Goal: Use online tool/utility: Utilize a website feature to perform a specific function

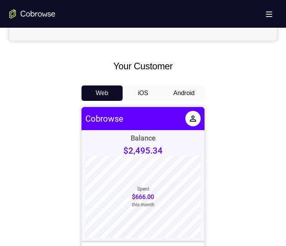
click at [188, 93] on button "Android" at bounding box center [183, 92] width 41 height 15
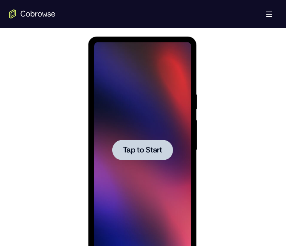
scroll to position [384, 0]
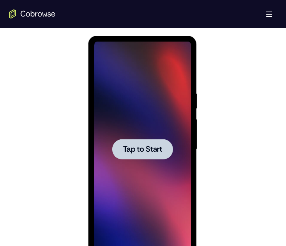
click at [153, 149] on span "Tap to Start" at bounding box center [142, 149] width 39 height 8
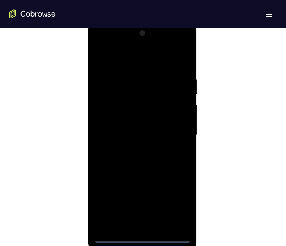
scroll to position [423, 0]
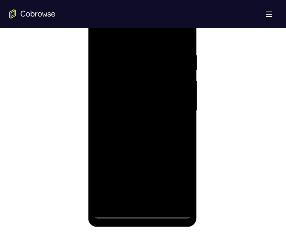
click at [139, 209] on div at bounding box center [142, 110] width 97 height 215
drag, startPoint x: 144, startPoint y: 209, endPoint x: 287, endPoint y: 136, distance: 160.9
click at [144, 209] on div at bounding box center [142, 110] width 97 height 215
click at [144, 213] on div at bounding box center [142, 110] width 97 height 215
click at [143, 212] on div at bounding box center [142, 110] width 97 height 215
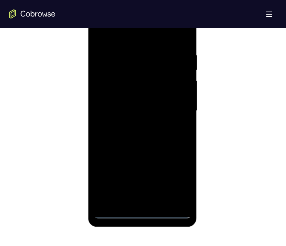
click at [179, 181] on div at bounding box center [142, 110] width 97 height 215
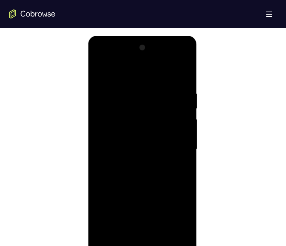
click at [115, 69] on div at bounding box center [142, 149] width 97 height 215
click at [98, 58] on div at bounding box center [142, 149] width 97 height 215
click at [100, 58] on div at bounding box center [142, 149] width 97 height 215
drag, startPoint x: 121, startPoint y: 106, endPoint x: 286, endPoint y: 133, distance: 167.8
click at [121, 106] on div at bounding box center [142, 149] width 97 height 215
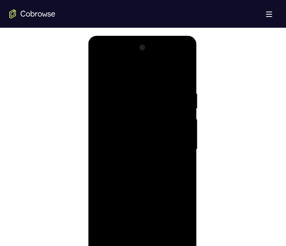
click at [115, 83] on div at bounding box center [142, 149] width 97 height 215
click at [119, 117] on div at bounding box center [142, 149] width 97 height 215
click at [125, 107] on div at bounding box center [142, 149] width 97 height 215
click at [127, 111] on div at bounding box center [142, 149] width 97 height 215
click at [125, 68] on div at bounding box center [142, 149] width 97 height 215
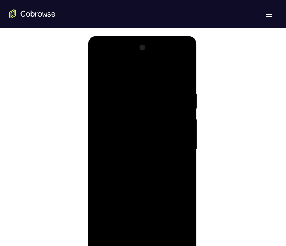
click at [122, 70] on div at bounding box center [142, 149] width 97 height 215
click at [138, 124] on div at bounding box center [142, 149] width 97 height 215
click at [143, 57] on div at bounding box center [142, 149] width 97 height 215
click at [148, 58] on div at bounding box center [142, 149] width 97 height 215
click at [173, 72] on div at bounding box center [142, 149] width 97 height 215
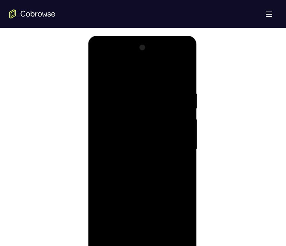
click at [107, 120] on div at bounding box center [142, 149] width 97 height 215
click at [111, 123] on div at bounding box center [142, 149] width 97 height 215
click at [138, 183] on div at bounding box center [142, 149] width 97 height 215
click at [181, 125] on div at bounding box center [142, 149] width 97 height 215
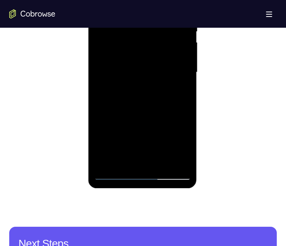
drag, startPoint x: 146, startPoint y: 75, endPoint x: 156, endPoint y: 60, distance: 18.1
click at [156, 12] on div at bounding box center [142, 72] width 97 height 215
drag, startPoint x: 155, startPoint y: 78, endPoint x: 165, endPoint y: 35, distance: 44.9
click at [165, 35] on div at bounding box center [142, 72] width 97 height 215
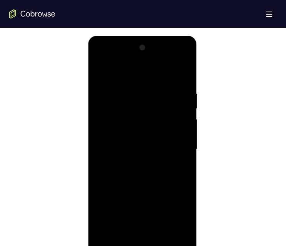
drag, startPoint x: 147, startPoint y: 158, endPoint x: 158, endPoint y: 105, distance: 53.8
click at [158, 105] on div at bounding box center [142, 149] width 97 height 215
drag, startPoint x: 152, startPoint y: 137, endPoint x: 153, endPoint y: 164, distance: 26.9
click at [153, 164] on div at bounding box center [142, 149] width 97 height 215
click at [133, 112] on div at bounding box center [142, 149] width 97 height 215
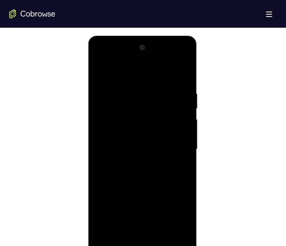
click at [169, 133] on div at bounding box center [142, 149] width 97 height 215
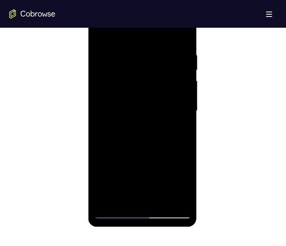
drag, startPoint x: 117, startPoint y: 210, endPoint x: 337, endPoint y: 134, distance: 232.6
click at [117, 211] on div at bounding box center [142, 110] width 97 height 215
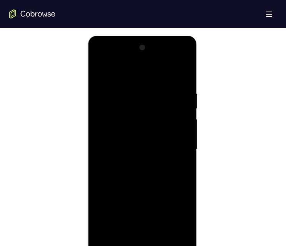
click at [166, 146] on div at bounding box center [142, 149] width 97 height 215
drag, startPoint x: 122, startPoint y: 79, endPoint x: 140, endPoint y: 78, distance: 18.1
click at [198, 90] on html "Online web based iOS Simulators and Android Emulators. Run iPhone, iPad, Mobile…" at bounding box center [143, 151] width 110 height 231
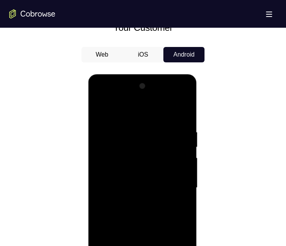
drag, startPoint x: 160, startPoint y: 163, endPoint x: 160, endPoint y: 200, distance: 37.3
click at [160, 200] on div at bounding box center [142, 187] width 97 height 215
click at [137, 125] on div at bounding box center [142, 187] width 97 height 215
click at [174, 98] on div at bounding box center [142, 187] width 97 height 215
click at [114, 110] on div at bounding box center [142, 187] width 97 height 215
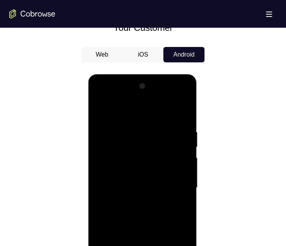
click at [135, 145] on div at bounding box center [142, 187] width 97 height 215
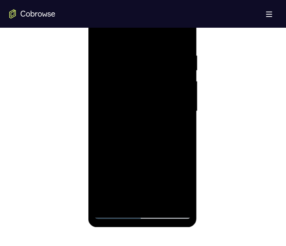
scroll to position [423, 0]
click at [143, 210] on div at bounding box center [142, 110] width 97 height 215
click at [141, 212] on div at bounding box center [142, 110] width 97 height 215
drag, startPoint x: 141, startPoint y: 212, endPoint x: 353, endPoint y: 131, distance: 226.8
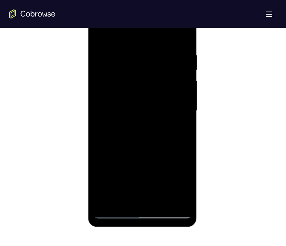
click at [141, 212] on div at bounding box center [142, 110] width 97 height 215
drag, startPoint x: 130, startPoint y: 134, endPoint x: 131, endPoint y: 42, distance: 92.6
click at [130, 40] on div at bounding box center [142, 110] width 97 height 215
click at [154, 74] on div at bounding box center [142, 110] width 97 height 215
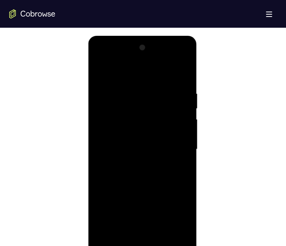
click at [140, 123] on div at bounding box center [142, 149] width 97 height 215
drag, startPoint x: 180, startPoint y: 121, endPoint x: 103, endPoint y: 121, distance: 76.9
click at [103, 121] on div at bounding box center [142, 149] width 97 height 215
drag, startPoint x: 180, startPoint y: 121, endPoint x: 89, endPoint y: 123, distance: 91.5
click at [89, 123] on div at bounding box center [142, 150] width 109 height 229
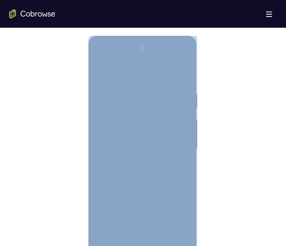
click at [179, 123] on div at bounding box center [142, 149] width 97 height 215
click at [180, 121] on div at bounding box center [142, 149] width 97 height 215
click at [144, 111] on div at bounding box center [142, 149] width 97 height 215
click at [173, 166] on div at bounding box center [142, 149] width 97 height 215
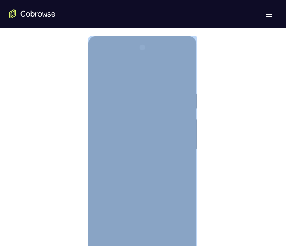
scroll to position [423, 0]
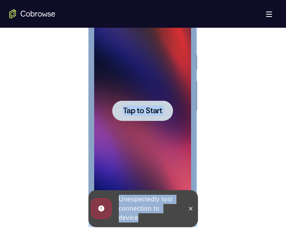
click at [128, 107] on span "Tap to Start" at bounding box center [142, 111] width 39 height 8
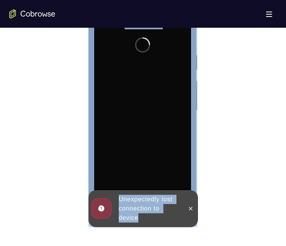
scroll to position [384, 0]
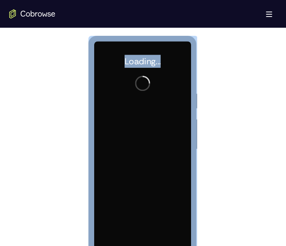
click at [151, 131] on div at bounding box center [142, 149] width 97 height 215
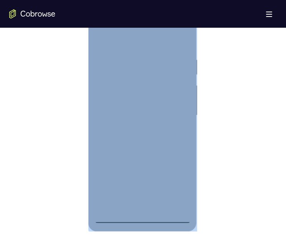
scroll to position [423, 0]
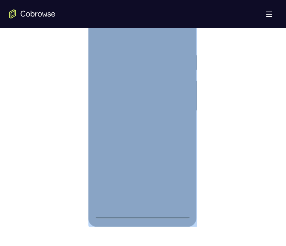
click at [141, 211] on div at bounding box center [142, 110] width 97 height 215
click at [173, 183] on div at bounding box center [142, 110] width 97 height 215
click at [140, 212] on div at bounding box center [142, 110] width 97 height 215
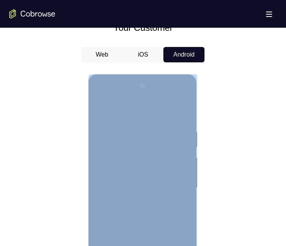
click at [151, 146] on div at bounding box center [142, 187] width 97 height 215
click at [139, 156] on div at bounding box center [142, 187] width 97 height 215
click at [137, 159] on div at bounding box center [142, 187] width 97 height 215
click at [178, 160] on div at bounding box center [142, 187] width 97 height 215
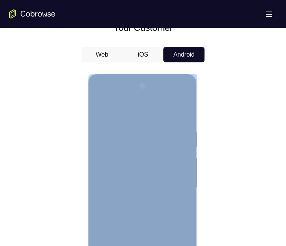
drag, startPoint x: 178, startPoint y: 160, endPoint x: 149, endPoint y: 152, distance: 29.6
click at [149, 150] on div at bounding box center [142, 187] width 97 height 215
click at [180, 204] on div at bounding box center [142, 187] width 97 height 215
click at [131, 160] on div at bounding box center [142, 187] width 97 height 215
click at [172, 205] on div at bounding box center [142, 187] width 97 height 215
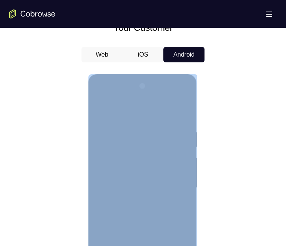
click at [149, 160] on div at bounding box center [142, 187] width 97 height 215
click at [171, 205] on div at bounding box center [142, 187] width 97 height 215
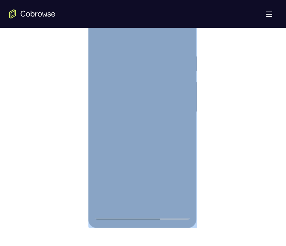
scroll to position [423, 0]
click at [173, 197] on div at bounding box center [142, 110] width 97 height 215
click at [142, 212] on div at bounding box center [142, 110] width 97 height 215
click at [178, 176] on div at bounding box center [142, 110] width 97 height 215
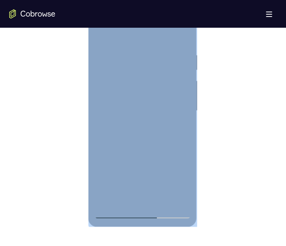
click at [127, 35] on div at bounding box center [142, 110] width 97 height 215
click at [131, 67] on div at bounding box center [142, 110] width 97 height 215
click at [124, 86] on div at bounding box center [142, 110] width 97 height 215
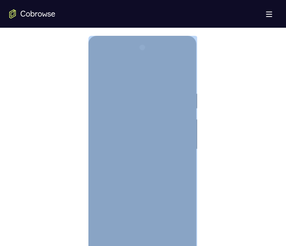
click at [118, 188] on div at bounding box center [142, 149] width 97 height 215
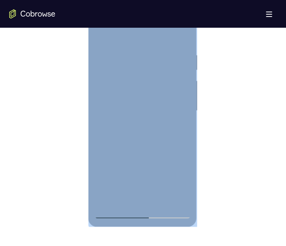
click at [115, 213] on div at bounding box center [142, 110] width 97 height 215
click at [125, 199] on div at bounding box center [142, 110] width 97 height 215
click at [125, 200] on div at bounding box center [142, 110] width 97 height 215
click at [164, 179] on div at bounding box center [142, 110] width 97 height 215
click at [117, 211] on div at bounding box center [142, 110] width 97 height 215
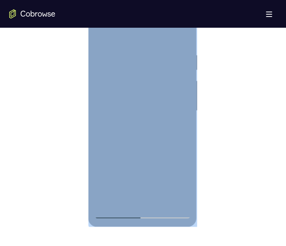
click at [146, 96] on div at bounding box center [142, 110] width 97 height 215
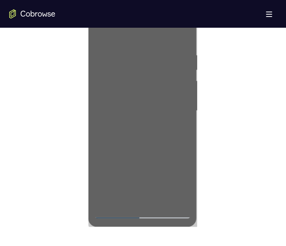
drag, startPoint x: 217, startPoint y: 91, endPoint x: 108, endPoint y: 97, distance: 109.3
click at [217, 91] on div at bounding box center [143, 110] width 268 height 236
click at [43, 85] on div at bounding box center [143, 110] width 268 height 236
drag, startPoint x: 216, startPoint y: 95, endPoint x: 205, endPoint y: 95, distance: 10.8
click at [205, 95] on div at bounding box center [143, 110] width 268 height 236
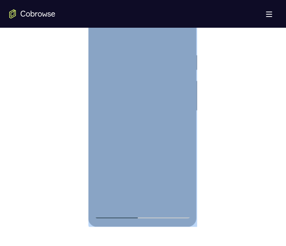
click at [188, 150] on div at bounding box center [142, 110] width 97 height 215
click at [155, 184] on div at bounding box center [142, 110] width 97 height 215
click at [140, 99] on div at bounding box center [142, 110] width 97 height 215
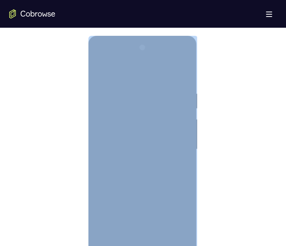
click at [175, 73] on div at bounding box center [142, 149] width 97 height 215
click at [174, 61] on div at bounding box center [142, 149] width 97 height 215
click at [117, 204] on div at bounding box center [142, 149] width 97 height 215
click at [176, 235] on div at bounding box center [142, 149] width 97 height 215
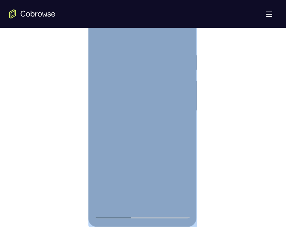
click at [181, 202] on div at bounding box center [142, 110] width 97 height 215
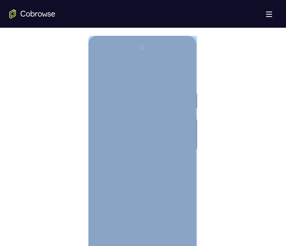
click at [97, 56] on div at bounding box center [142, 149] width 97 height 215
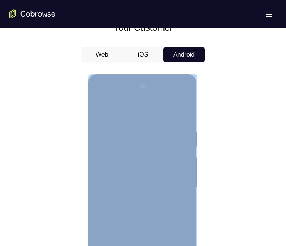
click at [100, 97] on div at bounding box center [142, 187] width 97 height 215
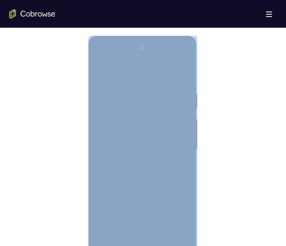
click at [113, 245] on div at bounding box center [142, 149] width 97 height 215
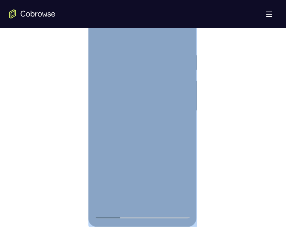
click at [99, 61] on div at bounding box center [142, 110] width 97 height 215
click at [173, 37] on div at bounding box center [142, 110] width 97 height 215
click at [143, 44] on div at bounding box center [142, 110] width 97 height 215
click at [136, 83] on div at bounding box center [142, 110] width 97 height 215
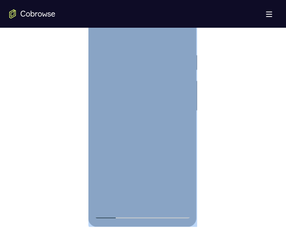
click at [128, 88] on div at bounding box center [142, 110] width 97 height 215
click at [125, 135] on div at bounding box center [142, 110] width 97 height 215
click at [116, 212] on div at bounding box center [142, 110] width 97 height 215
click at [125, 201] on div at bounding box center [142, 110] width 97 height 215
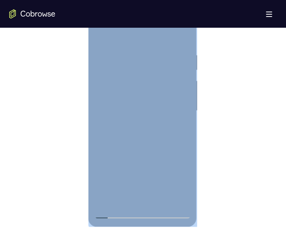
click at [125, 202] on div at bounding box center [142, 110] width 97 height 215
click at [184, 97] on div at bounding box center [142, 110] width 97 height 215
click at [96, 120] on div at bounding box center [142, 110] width 97 height 215
click at [160, 33] on div at bounding box center [142, 110] width 97 height 215
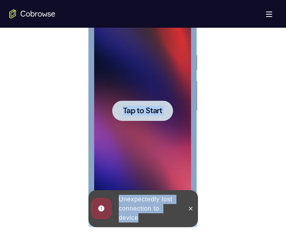
click at [146, 107] on span "Tap to Start" at bounding box center [142, 111] width 39 height 8
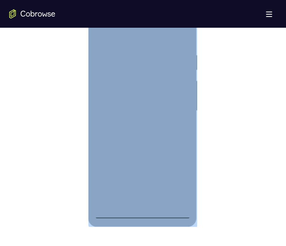
click at [146, 213] on div at bounding box center [142, 110] width 97 height 215
click at [140, 165] on div at bounding box center [142, 110] width 97 height 215
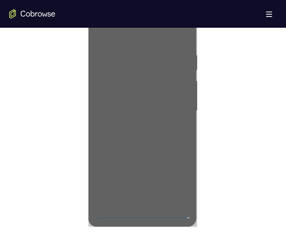
scroll to position [384, 0]
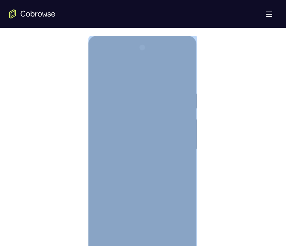
click at [156, 109] on div at bounding box center [142, 149] width 97 height 215
click at [139, 121] on div at bounding box center [142, 149] width 97 height 215
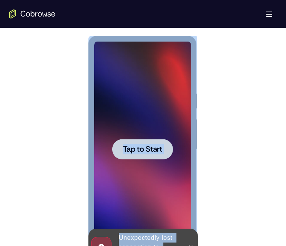
click at [143, 143] on div at bounding box center [142, 149] width 61 height 20
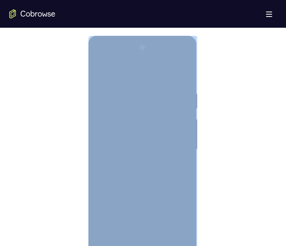
scroll to position [423, 0]
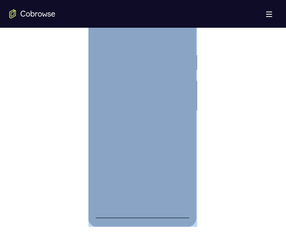
drag, startPoint x: 141, startPoint y: 213, endPoint x: 286, endPoint y: 134, distance: 165.1
click at [141, 213] on div at bounding box center [142, 110] width 97 height 215
click at [153, 148] on div at bounding box center [142, 110] width 97 height 215
click at [158, 71] on div at bounding box center [142, 110] width 97 height 215
drag, startPoint x: 139, startPoint y: 81, endPoint x: 168, endPoint y: 90, distance: 30.4
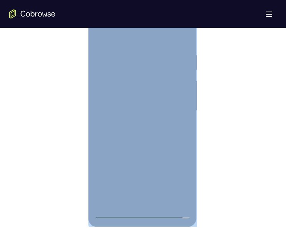
click at [139, 81] on div at bounding box center [142, 110] width 97 height 215
click at [174, 125] on div at bounding box center [142, 110] width 97 height 215
click at [140, 51] on div at bounding box center [142, 110] width 97 height 215
drag, startPoint x: 170, startPoint y: 79, endPoint x: 298, endPoint y: 158, distance: 149.8
click at [170, 79] on div at bounding box center [142, 110] width 97 height 215
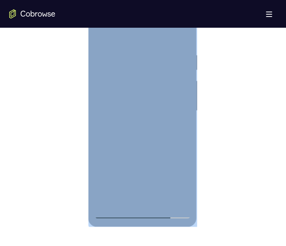
click at [175, 196] on div at bounding box center [142, 110] width 97 height 215
click at [171, 198] on div at bounding box center [142, 110] width 97 height 215
click at [185, 194] on div at bounding box center [142, 110] width 97 height 215
click at [142, 211] on div at bounding box center [142, 110] width 97 height 215
click at [179, 177] on div at bounding box center [142, 110] width 97 height 215
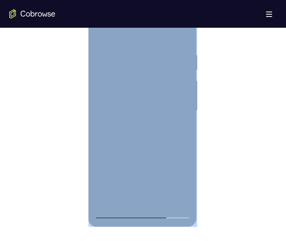
scroll to position [384, 0]
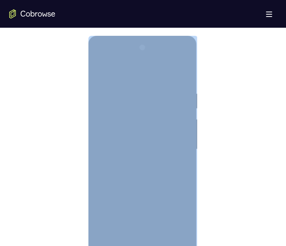
click at [102, 59] on div at bounding box center [142, 149] width 97 height 215
click at [142, 107] on div at bounding box center [142, 149] width 97 height 215
click at [112, 120] on div at bounding box center [142, 149] width 97 height 215
click at [127, 166] on div at bounding box center [142, 149] width 97 height 215
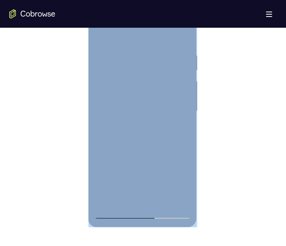
scroll to position [423, 0]
click at [116, 211] on div at bounding box center [142, 110] width 97 height 215
click at [127, 202] on div at bounding box center [142, 110] width 97 height 215
click at [128, 199] on div at bounding box center [142, 110] width 97 height 215
click at [177, 39] on div at bounding box center [142, 110] width 97 height 215
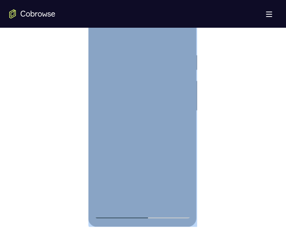
click at [161, 150] on div at bounding box center [142, 110] width 97 height 215
click at [116, 211] on div at bounding box center [142, 110] width 97 height 215
click at [143, 63] on div at bounding box center [142, 110] width 97 height 215
click at [112, 213] on div at bounding box center [142, 110] width 97 height 215
click at [176, 40] on div at bounding box center [142, 110] width 97 height 215
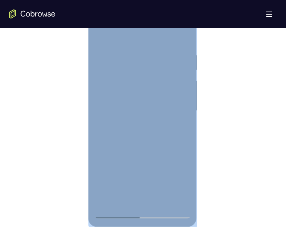
click at [113, 213] on div at bounding box center [142, 110] width 97 height 215
click at [125, 87] on div at bounding box center [142, 110] width 97 height 215
click at [183, 21] on div at bounding box center [142, 110] width 97 height 215
click at [154, 82] on div at bounding box center [142, 110] width 97 height 215
click at [179, 104] on div at bounding box center [142, 110] width 97 height 215
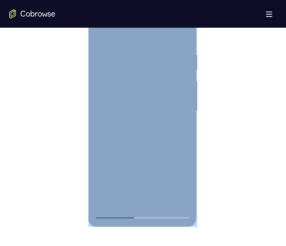
click at [154, 103] on div at bounding box center [142, 110] width 97 height 215
click at [111, 186] on div at bounding box center [142, 110] width 97 height 215
click at [181, 200] on div at bounding box center [142, 110] width 97 height 215
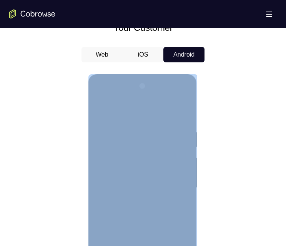
click at [184, 97] on div at bounding box center [142, 187] width 97 height 215
click at [118, 200] on div at bounding box center [142, 187] width 97 height 215
click at [116, 245] on div at bounding box center [142, 187] width 97 height 215
click at [171, 204] on div at bounding box center [142, 187] width 97 height 215
drag, startPoint x: 170, startPoint y: 209, endPoint x: 314, endPoint y: 251, distance: 150.1
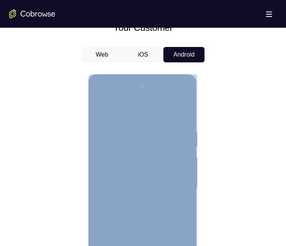
click at [170, 209] on div at bounding box center [142, 187] width 97 height 215
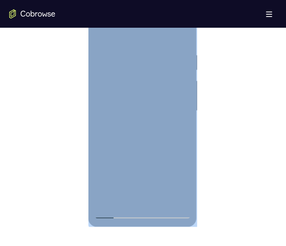
click at [125, 201] on div at bounding box center [142, 110] width 97 height 215
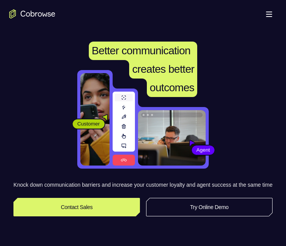
click at [183, 216] on link "Try Online Demo" at bounding box center [209, 207] width 126 height 18
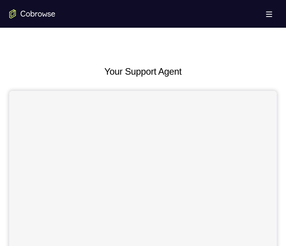
scroll to position [249, 0]
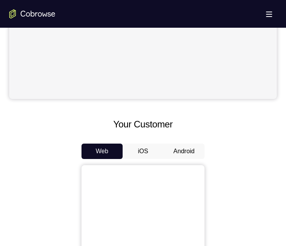
click at [181, 143] on button "Android" at bounding box center [183, 150] width 41 height 15
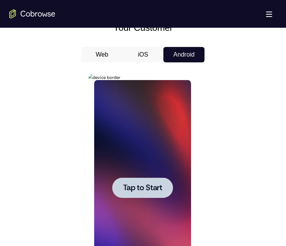
scroll to position [0, 0]
click at [139, 184] on span "Tap to Start" at bounding box center [142, 188] width 39 height 8
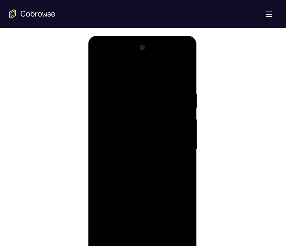
scroll to position [423, 0]
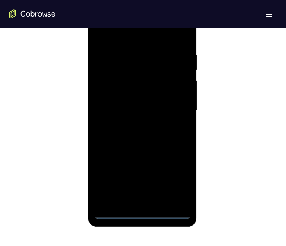
click at [144, 214] on div at bounding box center [142, 110] width 97 height 215
drag, startPoint x: 138, startPoint y: 119, endPoint x: 147, endPoint y: 28, distance: 91.6
click at [142, 77] on div at bounding box center [142, 110] width 97 height 215
click at [142, 134] on div at bounding box center [142, 110] width 97 height 215
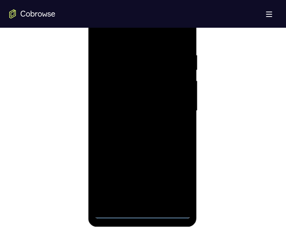
drag, startPoint x: 139, startPoint y: 155, endPoint x: 153, endPoint y: 45, distance: 110.7
click at [148, 63] on div at bounding box center [142, 110] width 97 height 215
drag, startPoint x: 145, startPoint y: 160, endPoint x: 166, endPoint y: 32, distance: 129.3
click at [156, 0] on html "Online web based iOS Simulators and Android Emulators. Run iPhone, iPad, Mobile…" at bounding box center [143, 112] width 110 height 231
drag, startPoint x: 224, startPoint y: 143, endPoint x: 228, endPoint y: 120, distance: 22.6
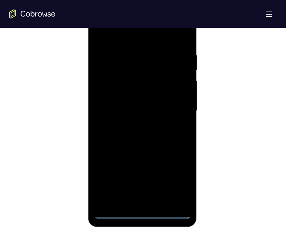
click at [228, 120] on div at bounding box center [143, 110] width 268 height 236
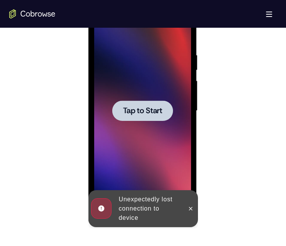
click at [132, 111] on span "Tap to Start" at bounding box center [142, 111] width 39 height 8
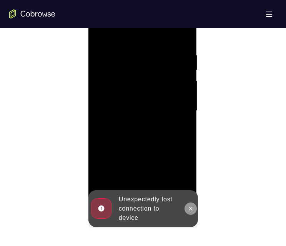
click at [190, 208] on icon at bounding box center [190, 207] width 3 height 3
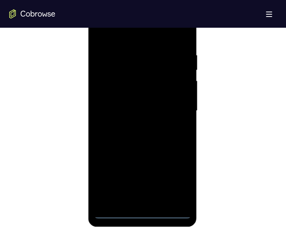
click at [145, 212] on div at bounding box center [142, 110] width 97 height 215
drag, startPoint x: 134, startPoint y: 157, endPoint x: 163, endPoint y: 33, distance: 127.8
click at [169, 0] on html "Online web based iOS Simulators and Android Emulators. Run iPhone, iPad, Mobile…" at bounding box center [143, 112] width 110 height 231
click at [150, 72] on div at bounding box center [142, 110] width 97 height 215
click at [144, 81] on div at bounding box center [142, 110] width 97 height 215
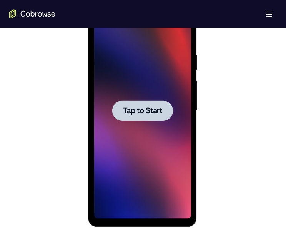
scroll to position [384, 0]
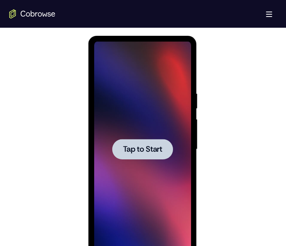
drag, startPoint x: 288, startPoint y: 168, endPoint x: 145, endPoint y: 151, distance: 144.1
click at [143, 151] on span "Tap to Start" at bounding box center [142, 149] width 39 height 8
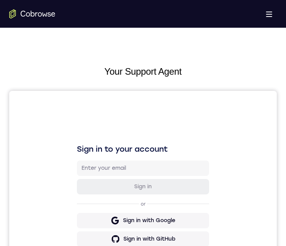
scroll to position [423, 0]
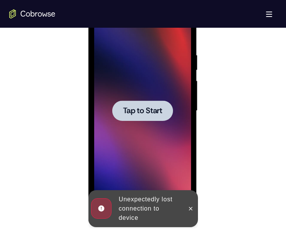
click at [147, 100] on div at bounding box center [142, 110] width 61 height 20
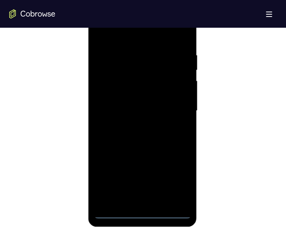
click at [141, 211] on div at bounding box center [142, 110] width 97 height 215
drag, startPoint x: 144, startPoint y: 141, endPoint x: 156, endPoint y: 30, distance: 112.5
click at [159, 23] on div at bounding box center [142, 110] width 97 height 215
click at [151, 71] on div at bounding box center [142, 110] width 97 height 215
click at [136, 81] on div at bounding box center [142, 110] width 97 height 215
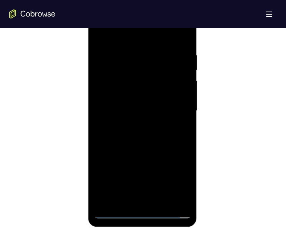
click at [172, 126] on div at bounding box center [142, 110] width 97 height 215
click at [167, 75] on div at bounding box center [142, 110] width 97 height 215
click at [172, 196] on div at bounding box center [142, 110] width 97 height 215
click at [143, 211] on div at bounding box center [142, 110] width 97 height 215
click at [177, 179] on div at bounding box center [142, 110] width 97 height 215
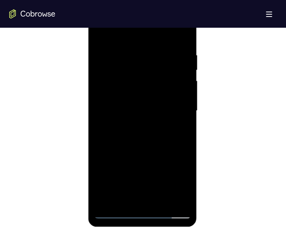
click at [137, 37] on div at bounding box center [142, 110] width 97 height 215
click at [119, 69] on div at bounding box center [142, 110] width 97 height 215
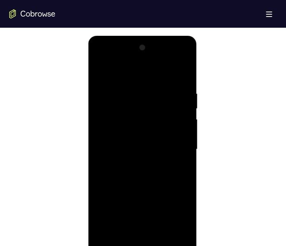
click at [113, 120] on div at bounding box center [142, 149] width 97 height 215
click at [122, 165] on div at bounding box center [142, 149] width 97 height 215
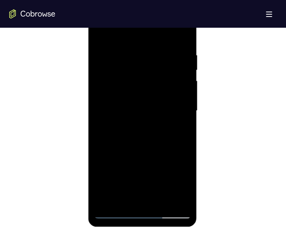
click at [114, 208] on div at bounding box center [142, 110] width 97 height 215
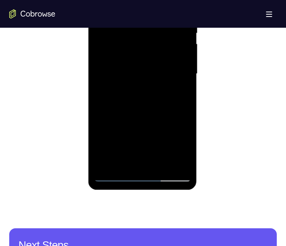
scroll to position [461, 0]
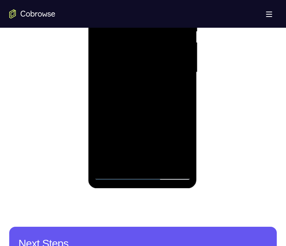
click at [115, 173] on div at bounding box center [142, 72] width 97 height 215
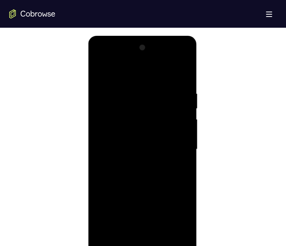
scroll to position [423, 0]
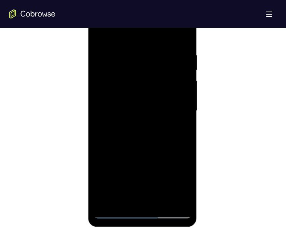
drag, startPoint x: 106, startPoint y: 189, endPoint x: 125, endPoint y: 78, distance: 112.2
click at [125, 78] on div at bounding box center [142, 110] width 97 height 215
click at [125, 100] on div at bounding box center [142, 110] width 97 height 215
click at [165, 119] on div at bounding box center [142, 110] width 97 height 215
click at [117, 209] on div at bounding box center [142, 110] width 97 height 215
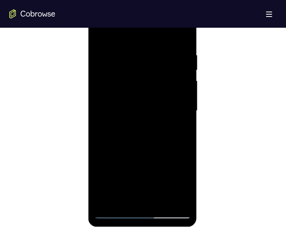
scroll to position [384, 0]
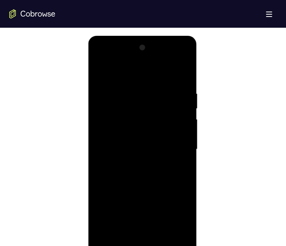
drag, startPoint x: 115, startPoint y: 249, endPoint x: 291, endPoint y: 196, distance: 183.3
click at [115, 245] on div at bounding box center [142, 149] width 97 height 215
drag, startPoint x: 118, startPoint y: 78, endPoint x: 241, endPoint y: 80, distance: 122.6
click at [198, 80] on html "Online web based iOS Simulators and Android Emulators. Run iPhone, iPad, Mobile…" at bounding box center [143, 151] width 110 height 231
click at [138, 71] on div at bounding box center [142, 149] width 97 height 215
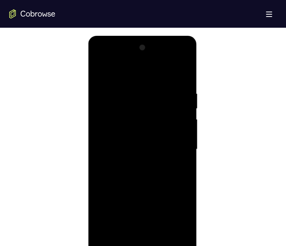
scroll to position [423, 0]
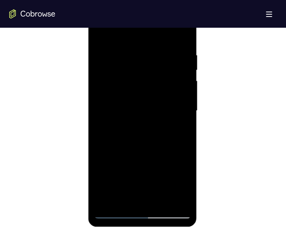
click at [114, 212] on div at bounding box center [142, 110] width 97 height 215
click at [174, 117] on div at bounding box center [142, 110] width 97 height 215
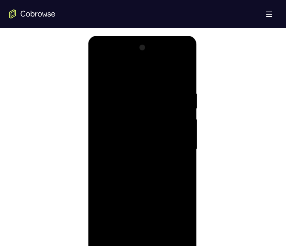
click at [178, 72] on div at bounding box center [142, 149] width 97 height 215
click at [175, 57] on div at bounding box center [142, 149] width 97 height 215
click at [118, 204] on div at bounding box center [142, 149] width 97 height 215
click at [180, 235] on div at bounding box center [142, 149] width 97 height 215
click at [165, 160] on div at bounding box center [142, 149] width 97 height 215
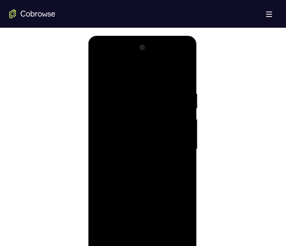
click at [136, 123] on div at bounding box center [142, 149] width 97 height 215
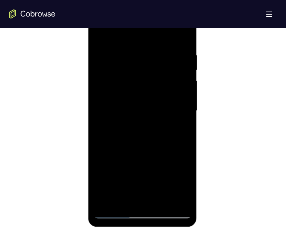
click at [141, 212] on div at bounding box center [142, 110] width 97 height 215
drag, startPoint x: 144, startPoint y: 160, endPoint x: 150, endPoint y: 29, distance: 130.4
click at [143, 42] on div at bounding box center [142, 110] width 97 height 215
click at [151, 75] on div at bounding box center [142, 110] width 97 height 215
click at [171, 196] on div at bounding box center [142, 110] width 97 height 215
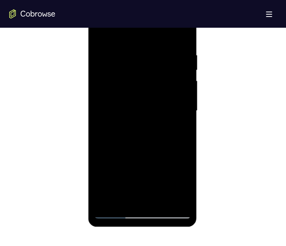
click at [179, 177] on div at bounding box center [142, 110] width 97 height 215
click at [146, 165] on div at bounding box center [142, 110] width 97 height 215
click at [145, 85] on div at bounding box center [142, 110] width 97 height 215
click at [141, 209] on div at bounding box center [142, 110] width 97 height 215
click at [168, 211] on div at bounding box center [142, 110] width 97 height 215
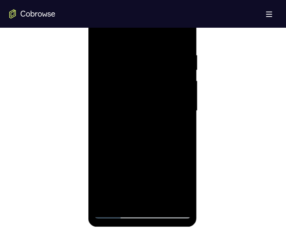
click at [96, 134] on div at bounding box center [142, 110] width 97 height 215
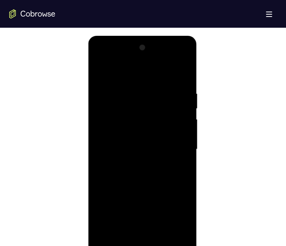
click at [100, 59] on div at bounding box center [142, 149] width 97 height 215
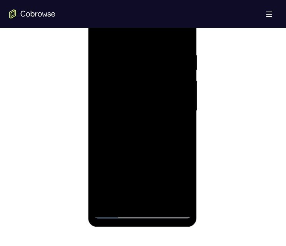
click at [167, 211] on div at bounding box center [142, 110] width 97 height 215
click at [97, 131] on div at bounding box center [142, 110] width 97 height 215
click at [113, 211] on div at bounding box center [142, 110] width 97 height 215
drag, startPoint x: 177, startPoint y: 89, endPoint x: 176, endPoint y: 122, distance: 33.1
click at [176, 122] on div at bounding box center [142, 110] width 97 height 215
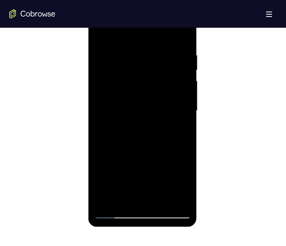
drag, startPoint x: 179, startPoint y: 52, endPoint x: 182, endPoint y: 130, distance: 77.7
click at [182, 130] on div at bounding box center [142, 110] width 97 height 215
click at [128, 85] on div at bounding box center [142, 110] width 97 height 215
click at [125, 133] on div at bounding box center [142, 110] width 97 height 215
click at [114, 214] on div at bounding box center [142, 110] width 97 height 215
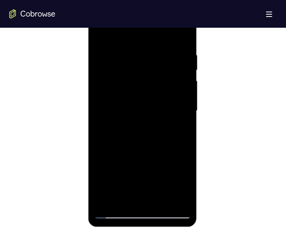
drag, startPoint x: 173, startPoint y: 165, endPoint x: 176, endPoint y: 99, distance: 65.8
click at [176, 98] on div at bounding box center [142, 110] width 97 height 215
click at [163, 162] on div at bounding box center [142, 110] width 97 height 215
click at [115, 210] on div at bounding box center [142, 110] width 97 height 215
click at [114, 211] on div at bounding box center [142, 110] width 97 height 215
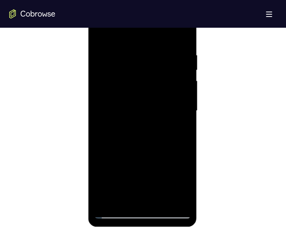
click at [114, 212] on div at bounding box center [142, 110] width 97 height 215
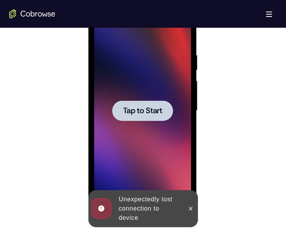
click at [153, 111] on span "Tap to Start" at bounding box center [142, 111] width 39 height 8
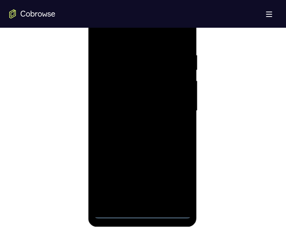
click at [140, 210] on div at bounding box center [142, 110] width 97 height 215
click at [176, 181] on div at bounding box center [142, 110] width 97 height 215
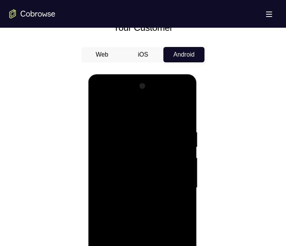
click at [138, 110] on div at bounding box center [142, 187] width 97 height 215
click at [130, 144] on div at bounding box center [142, 187] width 97 height 215
click at [128, 161] on div at bounding box center [142, 187] width 97 height 215
click at [118, 211] on div at bounding box center [142, 187] width 97 height 215
click at [114, 245] on div at bounding box center [142, 187] width 97 height 215
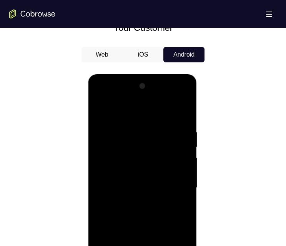
drag, startPoint x: 186, startPoint y: 237, endPoint x: 193, endPoint y: 160, distance: 77.5
click at [193, 160] on div at bounding box center [142, 188] width 109 height 229
click at [165, 245] on div at bounding box center [142, 187] width 97 height 215
click at [113, 245] on div at bounding box center [142, 187] width 97 height 215
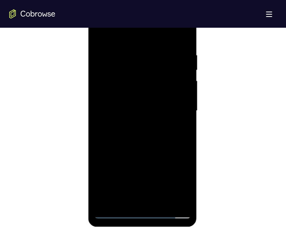
scroll to position [384, 0]
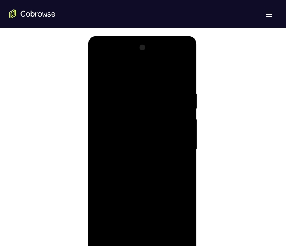
click at [116, 245] on div at bounding box center [142, 149] width 97 height 215
click at [141, 135] on div at bounding box center [142, 149] width 97 height 215
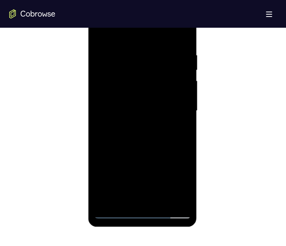
click at [112, 211] on div at bounding box center [142, 110] width 97 height 215
click at [115, 211] on div at bounding box center [142, 110] width 97 height 215
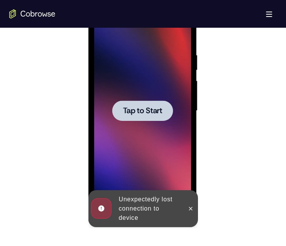
click at [145, 115] on span "Tap to Start" at bounding box center [142, 111] width 39 height 8
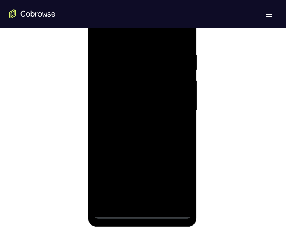
click at [143, 210] on div at bounding box center [142, 110] width 97 height 215
click at [140, 212] on div at bounding box center [142, 110] width 97 height 215
click at [176, 182] on div at bounding box center [142, 110] width 97 height 215
click at [133, 35] on div at bounding box center [142, 110] width 97 height 215
click at [110, 69] on div at bounding box center [142, 110] width 97 height 215
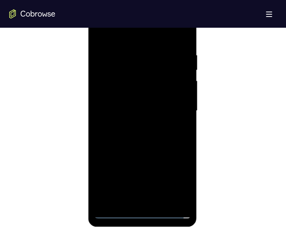
click at [120, 83] on div at bounding box center [142, 110] width 97 height 215
click at [125, 110] on div at bounding box center [142, 110] width 97 height 215
click at [127, 127] on div at bounding box center [142, 110] width 97 height 215
click at [117, 211] on div at bounding box center [142, 110] width 97 height 215
drag, startPoint x: 188, startPoint y: 151, endPoint x: 187, endPoint y: 82, distance: 68.8
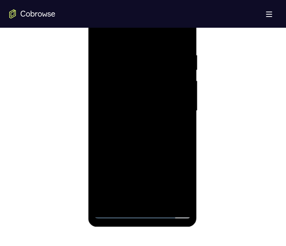
click at [188, 82] on div at bounding box center [142, 110] width 97 height 215
click at [170, 158] on div at bounding box center [142, 110] width 97 height 215
click at [117, 210] on div at bounding box center [142, 110] width 97 height 215
click at [145, 73] on div at bounding box center [142, 110] width 97 height 215
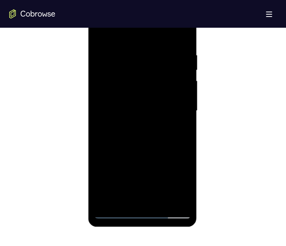
click at [116, 210] on div at bounding box center [142, 110] width 97 height 215
click at [183, 17] on div at bounding box center [142, 110] width 97 height 215
click at [146, 85] on div at bounding box center [142, 110] width 97 height 215
click at [147, 82] on div at bounding box center [142, 110] width 97 height 215
click at [150, 83] on div at bounding box center [142, 110] width 97 height 215
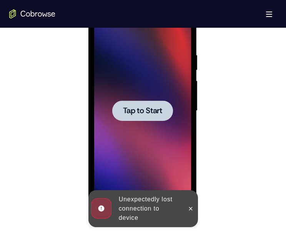
click at [153, 97] on div at bounding box center [142, 110] width 97 height 215
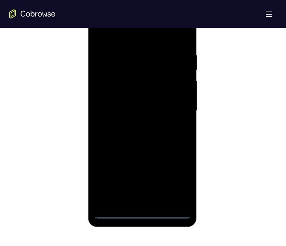
click at [140, 211] on div at bounding box center [142, 110] width 97 height 215
click at [176, 179] on div at bounding box center [142, 110] width 97 height 215
click at [145, 40] on div at bounding box center [142, 110] width 97 height 215
click at [145, 38] on div at bounding box center [142, 110] width 97 height 215
click at [134, 67] on div at bounding box center [142, 110] width 97 height 215
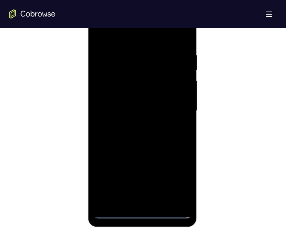
click at [120, 81] on div at bounding box center [142, 110] width 97 height 215
click at [106, 127] on div at bounding box center [142, 110] width 97 height 215
click at [115, 212] on div at bounding box center [142, 110] width 97 height 215
drag, startPoint x: 186, startPoint y: 158, endPoint x: 177, endPoint y: 99, distance: 60.3
click at [190, 71] on div at bounding box center [142, 110] width 97 height 215
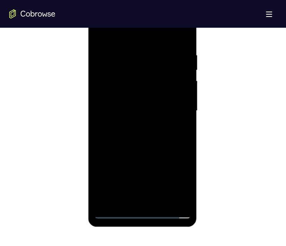
click at [159, 138] on div at bounding box center [142, 110] width 97 height 215
click at [115, 213] on div at bounding box center [142, 110] width 97 height 215
click at [169, 97] on div at bounding box center [142, 110] width 97 height 215
click at [114, 211] on div at bounding box center [142, 110] width 97 height 215
click at [145, 58] on div at bounding box center [142, 110] width 97 height 215
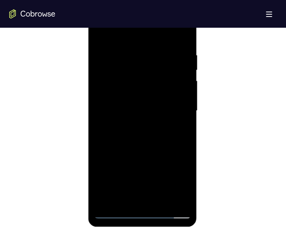
click at [116, 211] on div at bounding box center [142, 110] width 97 height 215
click at [175, 42] on div at bounding box center [142, 110] width 97 height 215
click at [117, 210] on div at bounding box center [142, 110] width 97 height 215
click at [128, 87] on div at bounding box center [142, 110] width 97 height 215
click at [183, 20] on div at bounding box center [142, 110] width 97 height 215
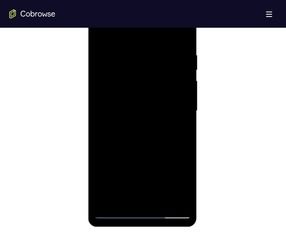
click at [159, 86] on div at bounding box center [142, 110] width 97 height 215
click at [185, 57] on div at bounding box center [142, 110] width 97 height 215
click at [165, 58] on div at bounding box center [142, 110] width 97 height 215
click at [130, 188] on div at bounding box center [142, 110] width 97 height 215
click at [166, 121] on div at bounding box center [142, 110] width 97 height 215
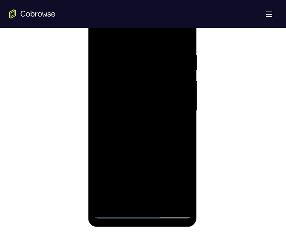
click at [137, 81] on div at bounding box center [142, 110] width 97 height 215
click at [169, 74] on div at bounding box center [142, 110] width 97 height 215
click at [168, 194] on div at bounding box center [142, 110] width 97 height 215
click at [168, 195] on div at bounding box center [142, 110] width 97 height 215
click at [145, 120] on div at bounding box center [142, 110] width 97 height 215
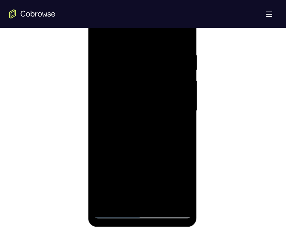
click at [184, 56] on div at bounding box center [142, 110] width 97 height 215
click at [160, 59] on div at bounding box center [142, 110] width 97 height 215
click at [103, 188] on div at bounding box center [142, 110] width 97 height 215
click at [183, 199] on div at bounding box center [142, 110] width 97 height 215
click at [183, 20] on div at bounding box center [142, 110] width 97 height 215
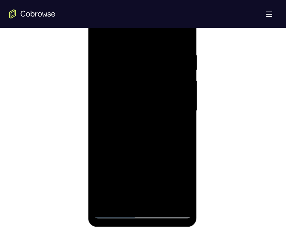
click at [111, 133] on div at bounding box center [142, 110] width 97 height 215
click at [116, 209] on div at bounding box center [142, 110] width 97 height 215
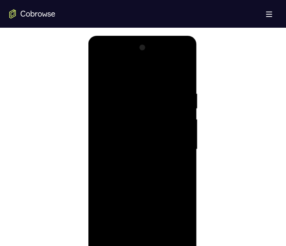
click at [173, 72] on div at bounding box center [142, 149] width 97 height 215
click at [99, 57] on div at bounding box center [142, 149] width 97 height 215
click at [114, 245] on div at bounding box center [142, 149] width 97 height 215
drag, startPoint x: 186, startPoint y: 193, endPoint x: 185, endPoint y: 125, distance: 68.0
click at [185, 125] on div at bounding box center [142, 149] width 97 height 215
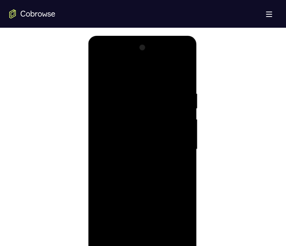
click at [126, 175] on div at bounding box center [142, 149] width 97 height 215
click at [153, 197] on div at bounding box center [142, 149] width 97 height 215
click at [116, 245] on div at bounding box center [142, 149] width 97 height 215
click at [113, 245] on div at bounding box center [142, 149] width 97 height 215
click at [143, 115] on div at bounding box center [142, 149] width 97 height 215
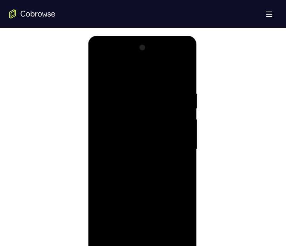
click at [113, 245] on div at bounding box center [142, 149] width 97 height 215
click at [179, 101] on div at bounding box center [142, 149] width 97 height 215
click at [114, 245] on div at bounding box center [142, 149] width 97 height 215
click at [185, 57] on div at bounding box center [142, 149] width 97 height 215
click at [152, 123] on div at bounding box center [142, 149] width 97 height 215
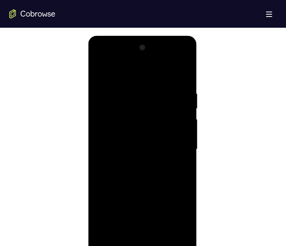
click at [181, 154] on div at bounding box center [142, 149] width 97 height 215
click at [166, 129] on div at bounding box center [142, 149] width 97 height 215
click at [107, 226] on div at bounding box center [142, 149] width 97 height 215
click at [181, 239] on div at bounding box center [142, 149] width 97 height 215
click at [184, 58] on div at bounding box center [142, 149] width 97 height 215
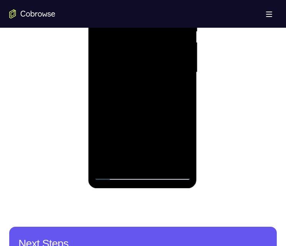
scroll to position [423, 0]
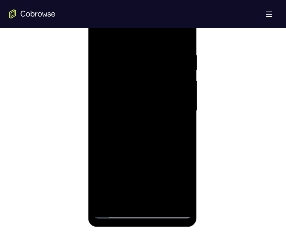
drag, startPoint x: 116, startPoint y: 42, endPoint x: 194, endPoint y: 21, distance: 80.6
click at [198, 58] on html "Online web based iOS Simulators and Android Emulators. Run iPhone, iPad, Mobile…" at bounding box center [143, 112] width 110 height 231
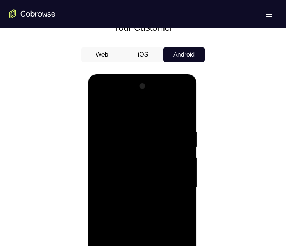
drag, startPoint x: 288, startPoint y: 123, endPoint x: 195, endPoint y: 147, distance: 95.6
click at [198, 128] on html "Online web based iOS Simulators and Android Emulators. Run iPhone, iPad, Mobile…" at bounding box center [143, 189] width 110 height 231
drag, startPoint x: 169, startPoint y: 123, endPoint x: 189, endPoint y: 218, distance: 97.2
click at [189, 218] on div at bounding box center [142, 187] width 97 height 215
click at [143, 163] on div at bounding box center [142, 187] width 97 height 215
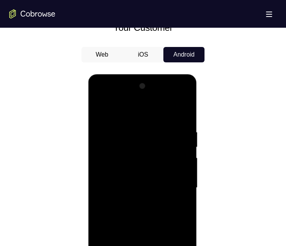
click at [118, 203] on div at bounding box center [142, 187] width 97 height 215
drag, startPoint x: 147, startPoint y: 201, endPoint x: 160, endPoint y: 148, distance: 55.1
click at [160, 146] on div at bounding box center [142, 187] width 97 height 215
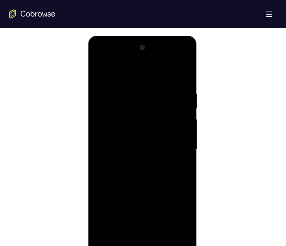
scroll to position [423, 0]
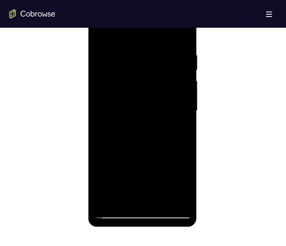
click at [116, 211] on div at bounding box center [142, 110] width 97 height 215
drag, startPoint x: 166, startPoint y: 97, endPoint x: 168, endPoint y: 91, distance: 5.9
click at [168, 90] on div at bounding box center [142, 110] width 97 height 215
click at [127, 137] on div at bounding box center [142, 110] width 97 height 215
click at [161, 161] on div at bounding box center [142, 110] width 97 height 215
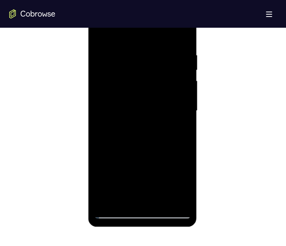
click at [115, 211] on div at bounding box center [142, 110] width 97 height 215
click at [144, 78] on div at bounding box center [142, 110] width 97 height 215
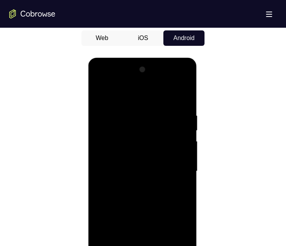
scroll to position [346, 0]
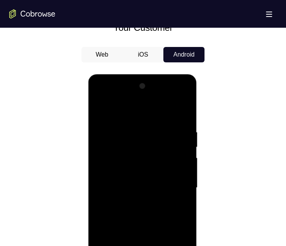
click at [145, 111] on div at bounding box center [142, 187] width 97 height 215
click at [172, 111] on div at bounding box center [142, 187] width 97 height 215
click at [173, 96] on div at bounding box center [142, 187] width 97 height 215
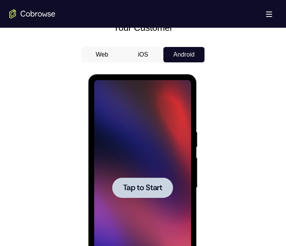
click at [139, 182] on div at bounding box center [142, 187] width 61 height 20
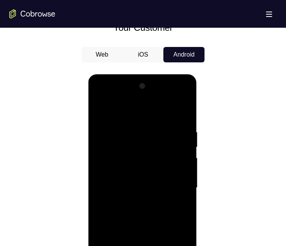
scroll to position [423, 0]
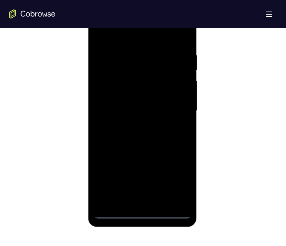
drag, startPoint x: 143, startPoint y: 212, endPoint x: 297, endPoint y: 110, distance: 185.5
click at [143, 212] on div at bounding box center [142, 110] width 97 height 215
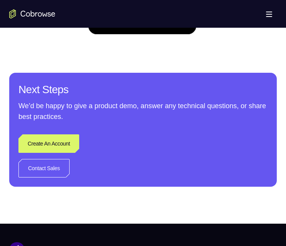
scroll to position [500, 0]
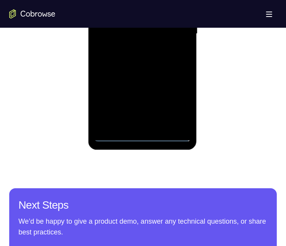
click at [180, 102] on div at bounding box center [142, 33] width 97 height 215
